Goal: Transaction & Acquisition: Subscribe to service/newsletter

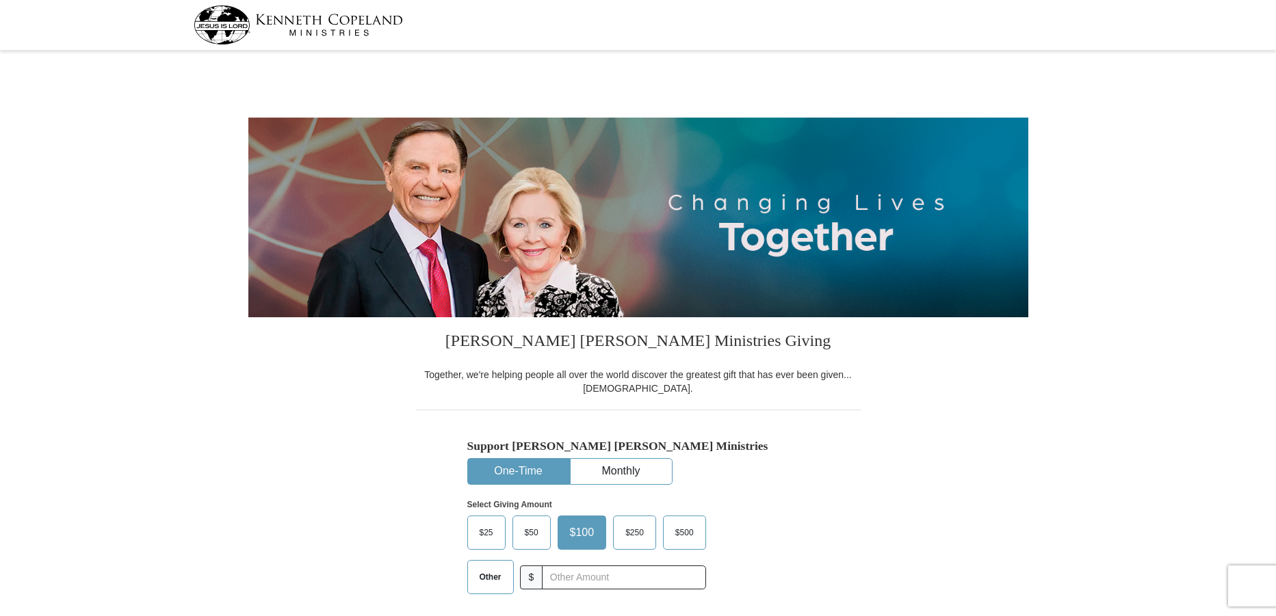
select select "SC"
click at [616, 472] on button "Monthly" at bounding box center [621, 471] width 101 height 25
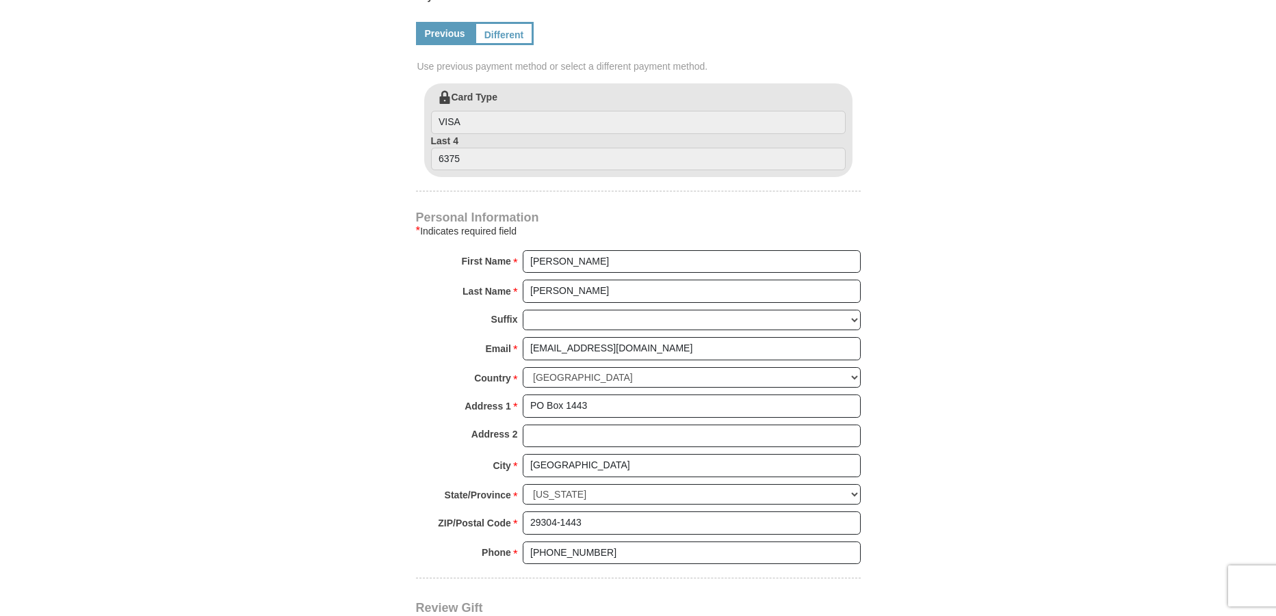
scroll to position [773, 0]
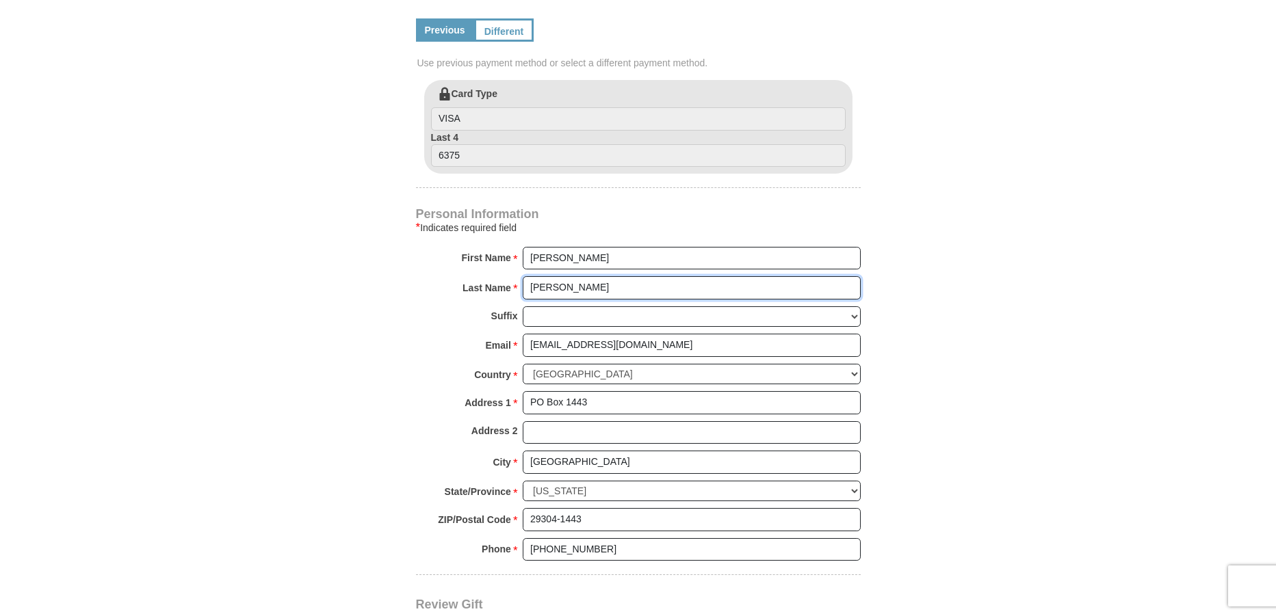
click at [562, 289] on input "[PERSON_NAME]" at bounding box center [692, 287] width 338 height 23
type input "W"
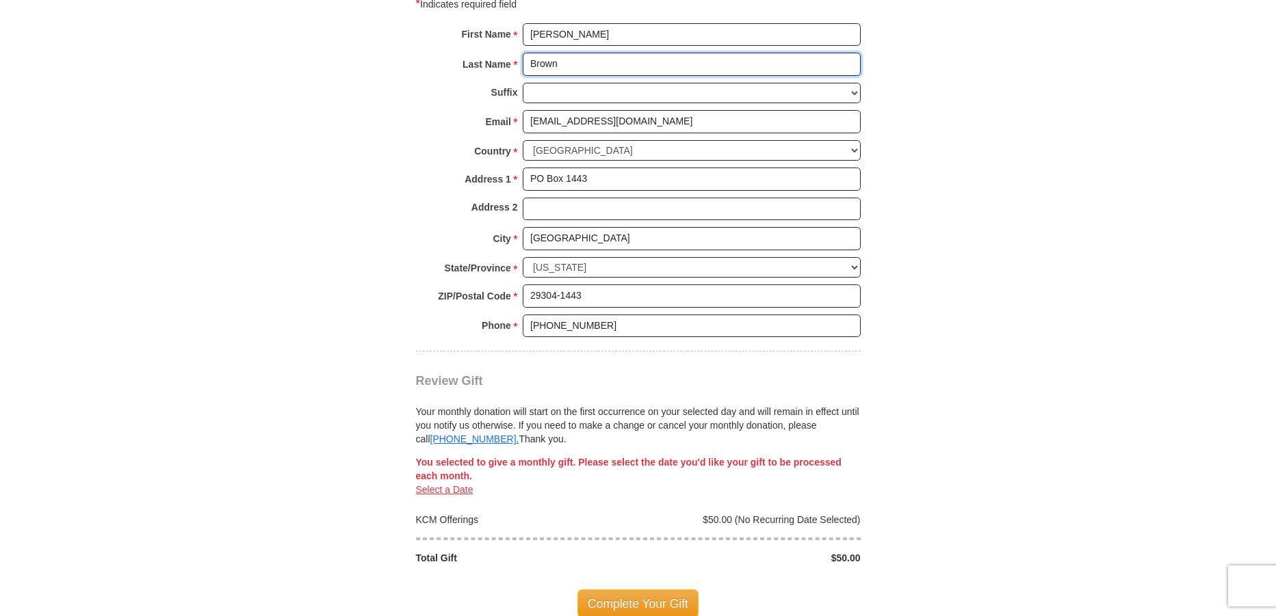
scroll to position [1000, 0]
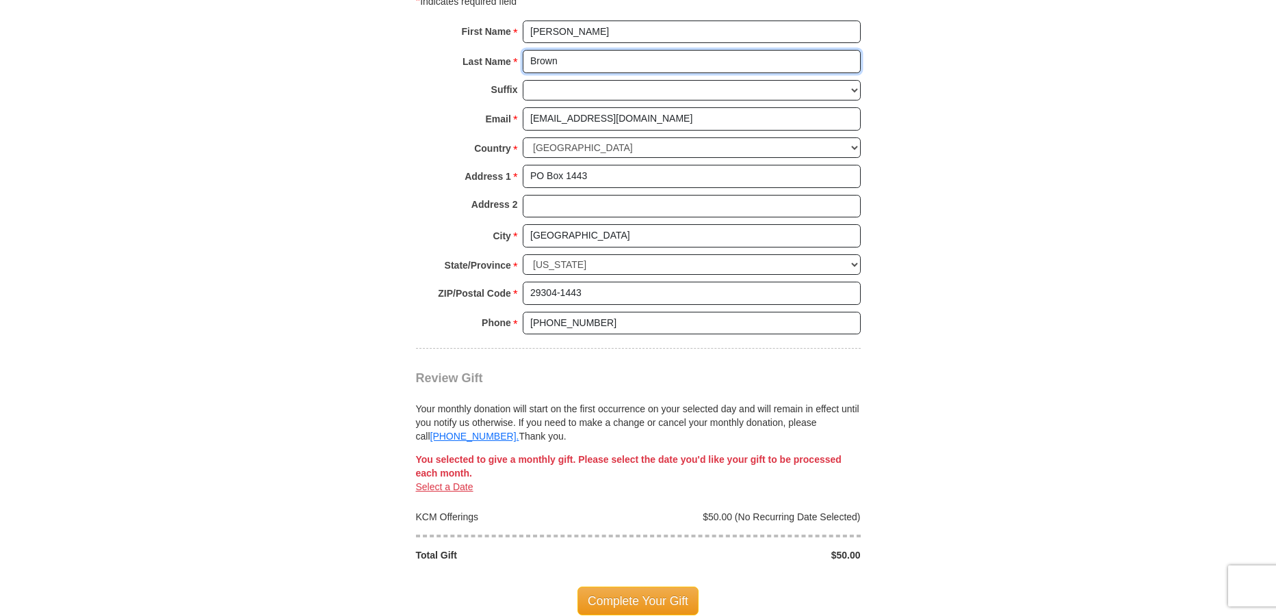
type input "Brown"
click at [610, 181] on input "PO Box 1443" at bounding box center [692, 176] width 338 height 23
click at [588, 179] on input "PO Box 1701321" at bounding box center [692, 176] width 338 height 23
type input "PO Box 170321"
click at [612, 297] on input "29304-1443" at bounding box center [692, 293] width 338 height 23
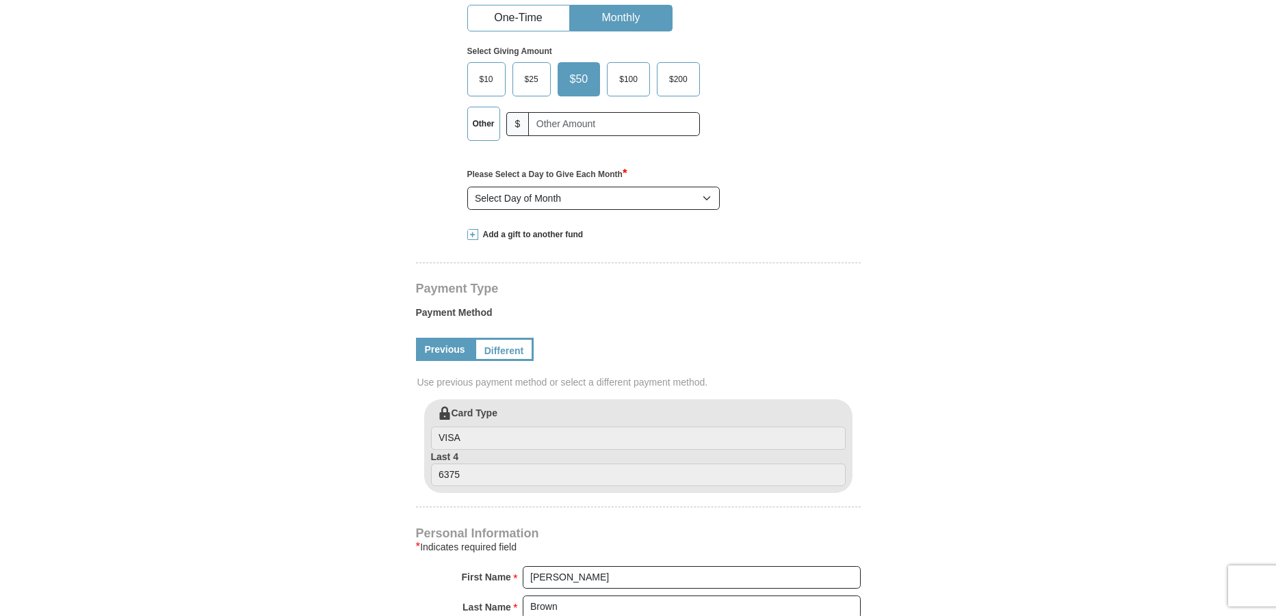
scroll to position [385, 0]
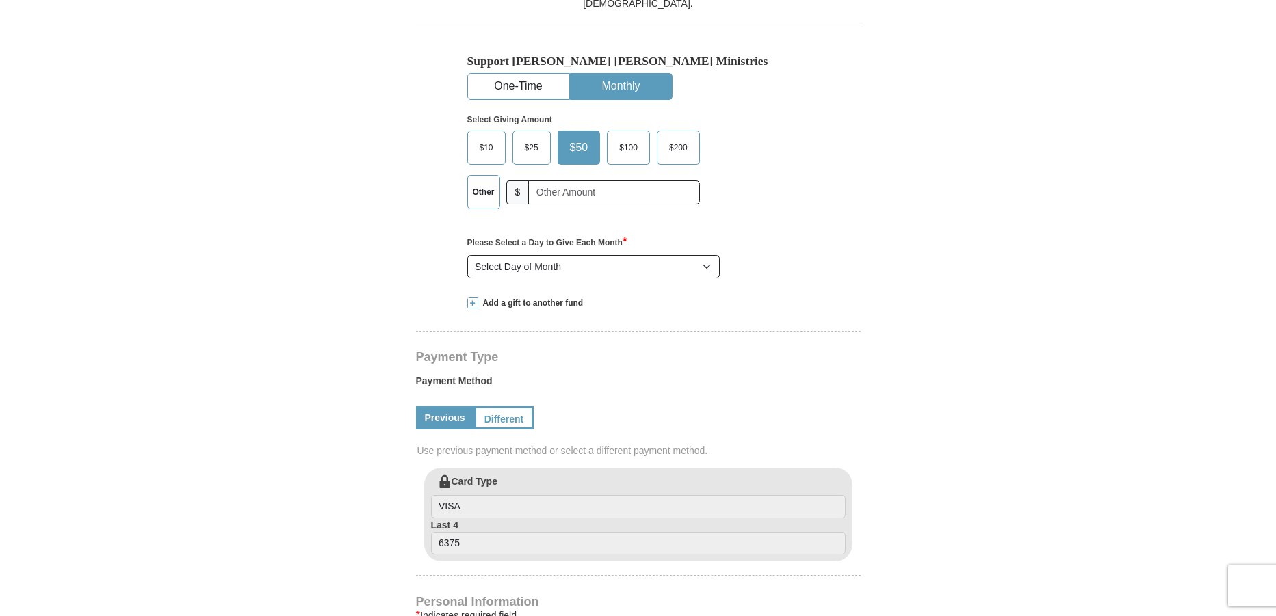
type input "29301"
click at [530, 147] on span "$25" at bounding box center [531, 148] width 27 height 21
click at [0, 0] on input "$25" at bounding box center [0, 0] width 0 height 0
